Goal: Download file/media

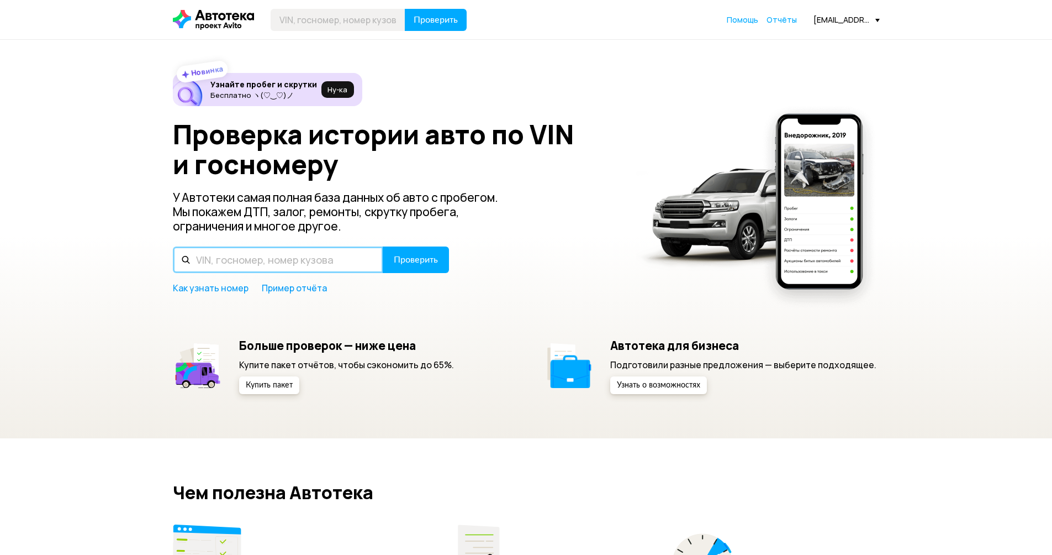
click at [310, 262] on input "text" at bounding box center [278, 259] width 210 height 27
paste input "[US_VEHICLE_IDENTIFICATION_NUMBER]"
type input "[US_VEHICLE_IDENTIFICATION_NUMBER]"
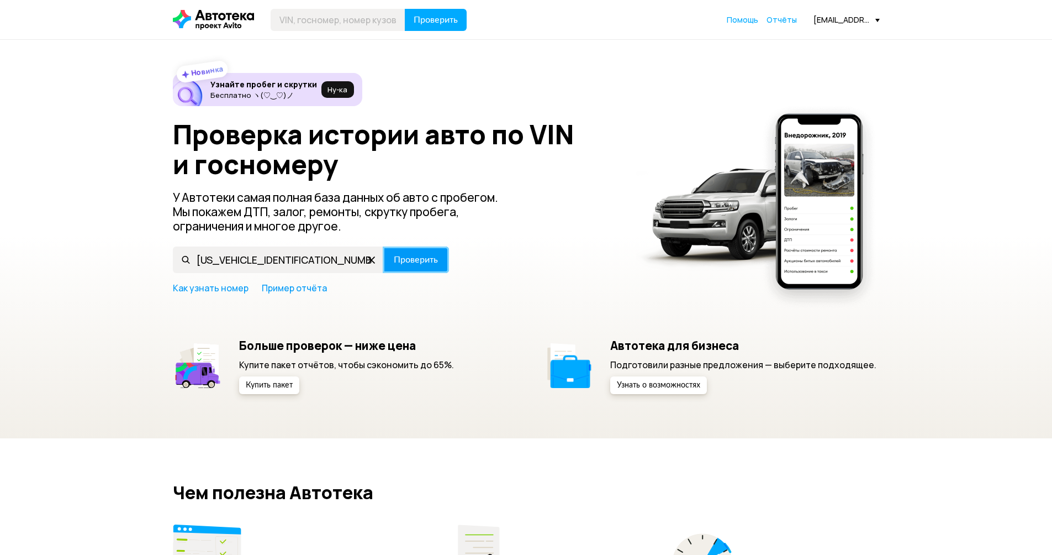
click at [391, 259] on button "Проверить" at bounding box center [416, 259] width 66 height 27
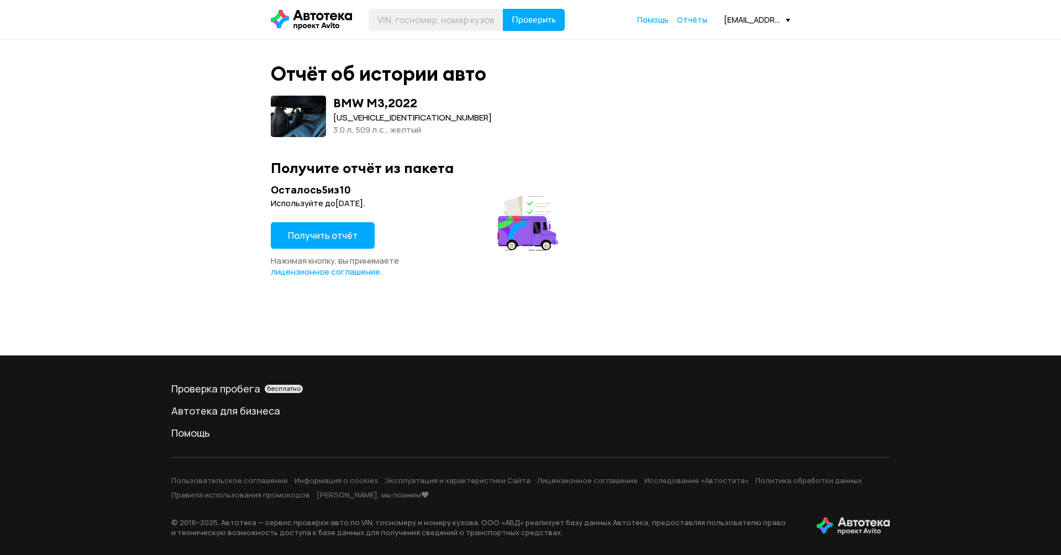
click at [319, 238] on span "Получить отчёт" at bounding box center [323, 235] width 70 height 12
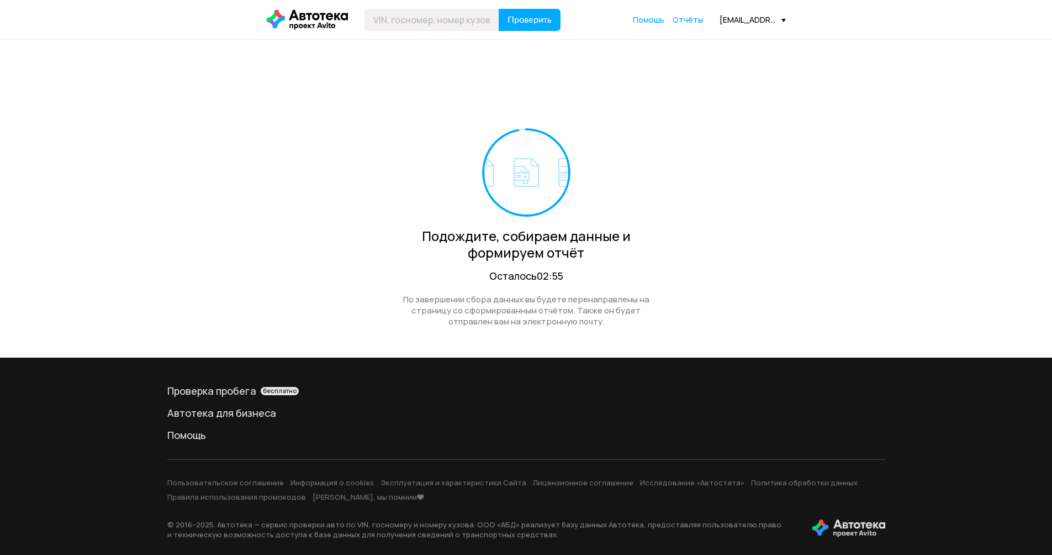
click at [173, 186] on div "Подождите, собираем данные и формируем отчёт Осталось 02:55 По завершении сбора…" at bounding box center [526, 199] width 1052 height 318
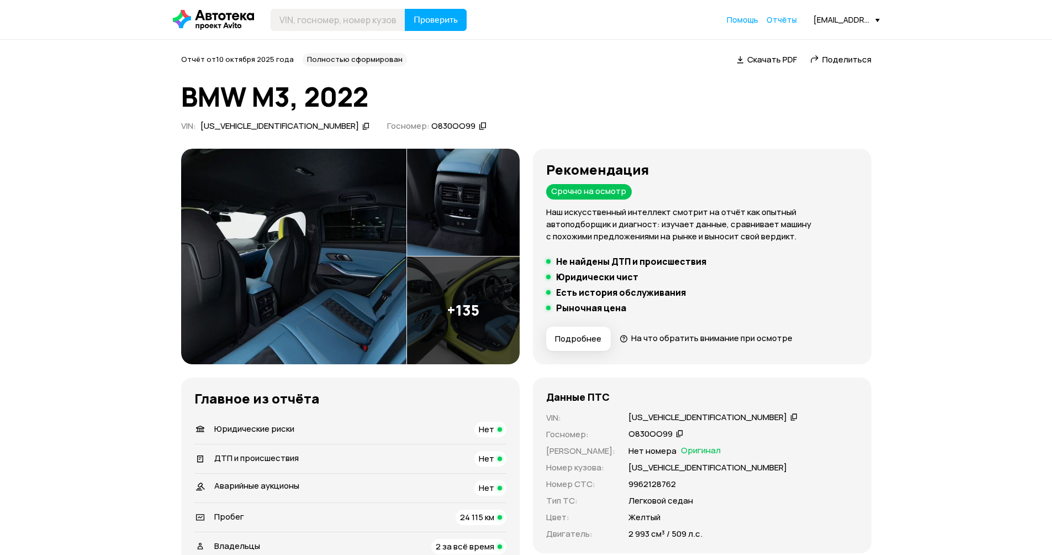
click at [755, 55] on span "Скачать PDF" at bounding box center [772, 60] width 50 height 12
